Goal: Find specific page/section: Find specific page/section

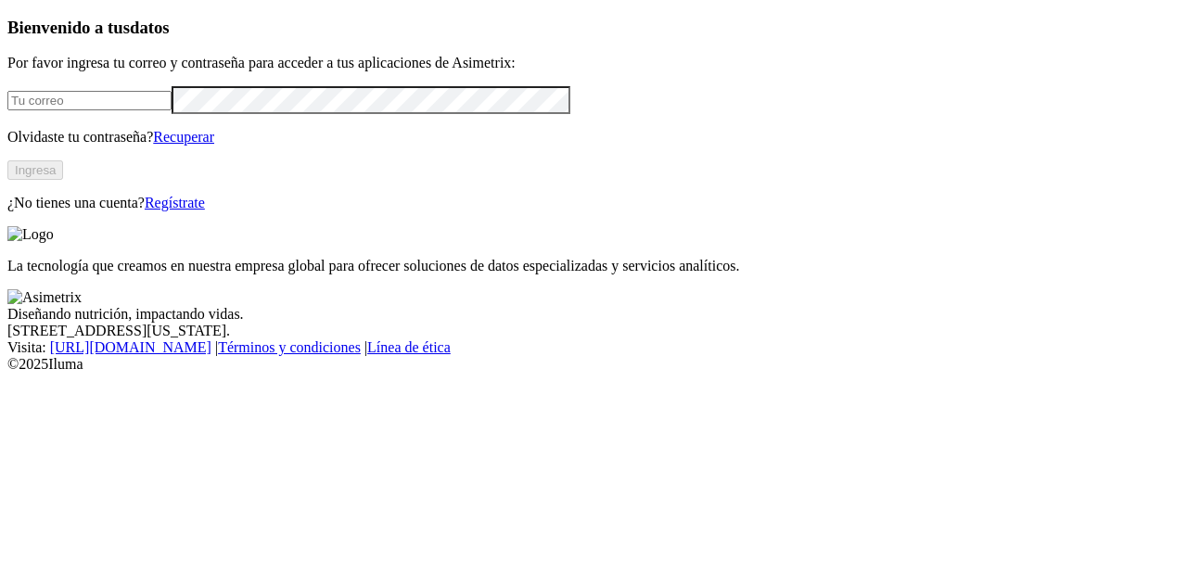
type input "jgarciat@zenu.com.co"
click at [63, 180] on button "Ingresa" at bounding box center [35, 169] width 56 height 19
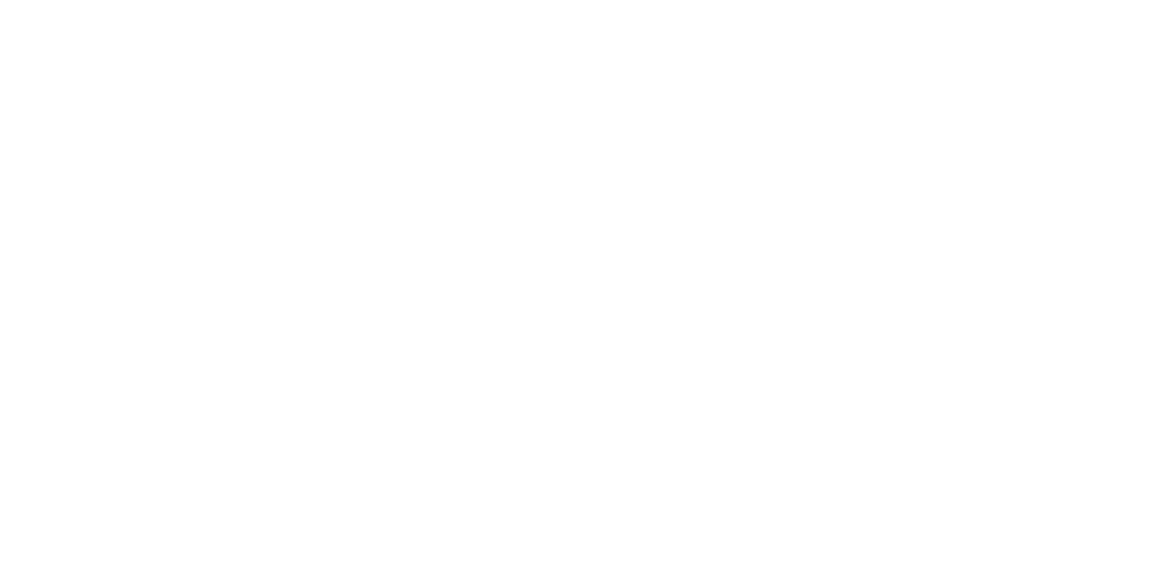
drag, startPoint x: 584, startPoint y: 244, endPoint x: 1116, endPoint y: 409, distance: 556.6
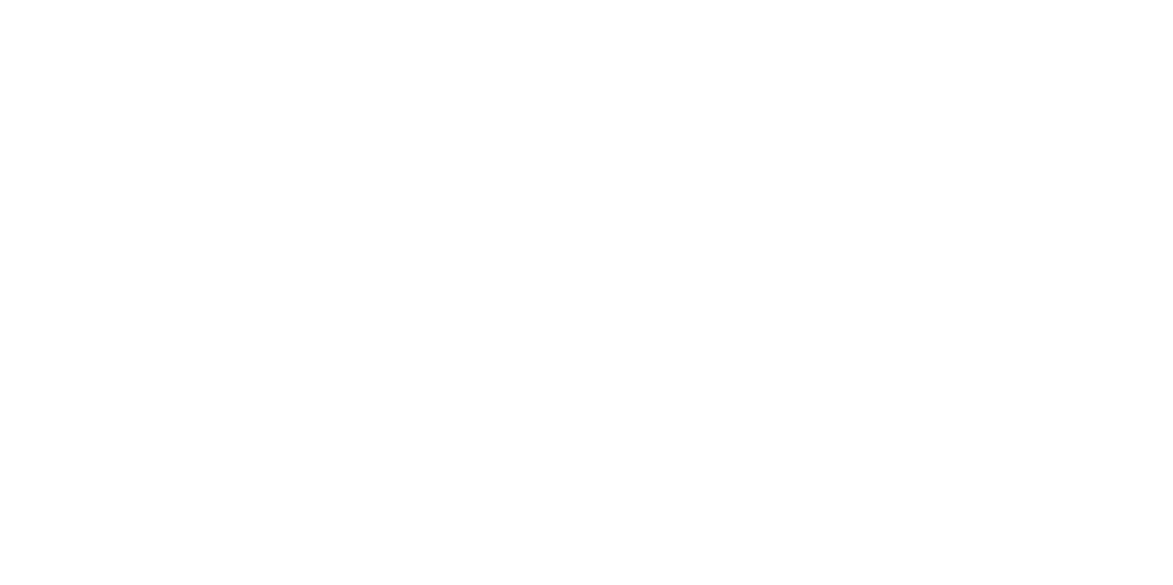
drag, startPoint x: 554, startPoint y: 249, endPoint x: 806, endPoint y: 324, distance: 263.3
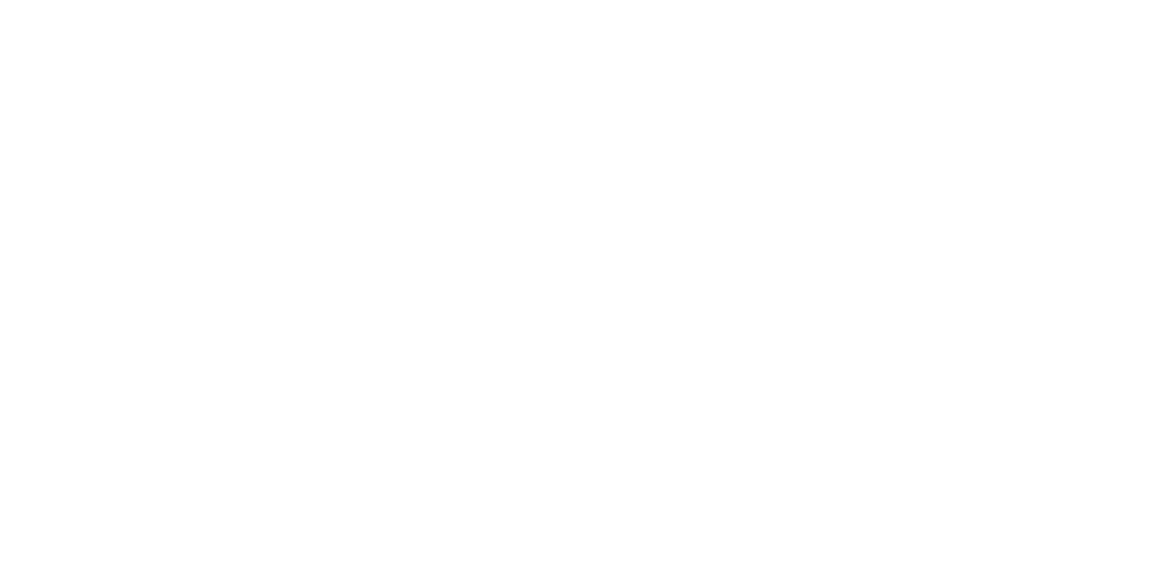
drag, startPoint x: 154, startPoint y: 259, endPoint x: 614, endPoint y: 450, distance: 498.2
